Goal: Task Accomplishment & Management: Use online tool/utility

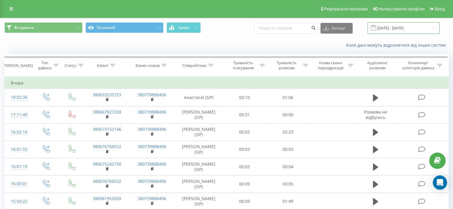
click at [398, 24] on input "[DATE] - [DATE]" at bounding box center [404, 28] width 72 height 12
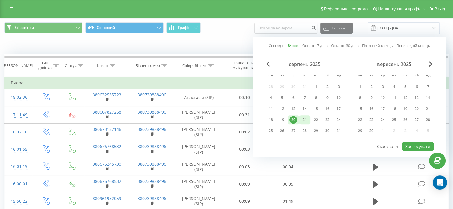
click at [304, 116] on div "21" at bounding box center [305, 120] width 8 height 8
click at [419, 145] on button "Застосувати" at bounding box center [418, 146] width 32 height 9
type input "[DATE] - [DATE]"
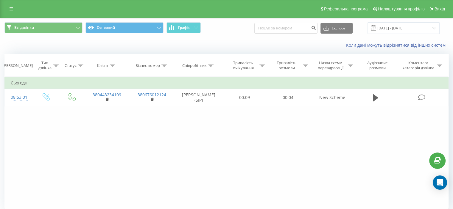
click at [189, 136] on div "Фільтрувати за умовою Дорівнює Введіть значення Скасувати OK Фільтрувати за умо…" at bounding box center [226, 144] width 444 height 134
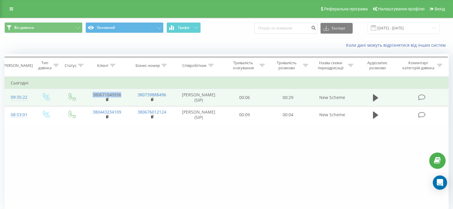
drag, startPoint x: 125, startPoint y: 96, endPoint x: 92, endPoint y: 94, distance: 32.8
click at [92, 94] on td "380671040936" at bounding box center [106, 97] width 45 height 17
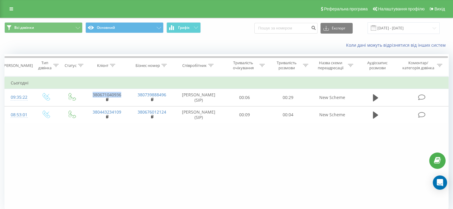
copy link "380671040936"
